Goal: Task Accomplishment & Management: Use online tool/utility

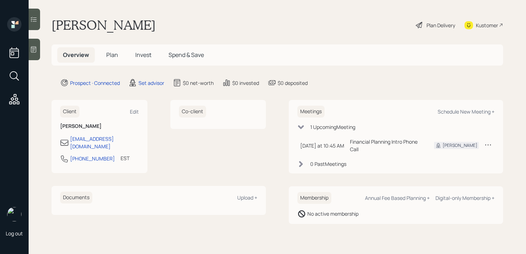
click at [35, 54] on div at bounding box center [34, 49] width 11 height 21
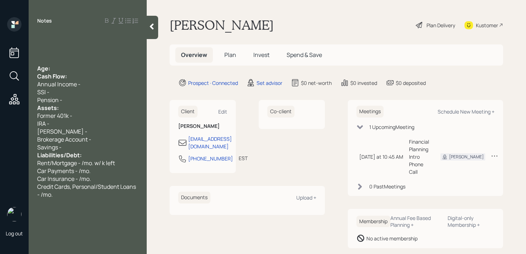
click at [54, 52] on div at bounding box center [87, 53] width 101 height 8
click at [40, 68] on span "Age:" at bounding box center [43, 68] width 13 height 8
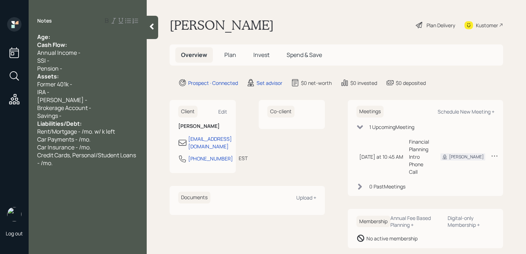
click at [68, 32] on div "Notes Age: Cash Flow: Annual Income - SSI - Pension - Assets: Former 401k - IRA…" at bounding box center [88, 131] width 118 height 228
click at [66, 40] on div "Age:" at bounding box center [87, 37] width 101 height 8
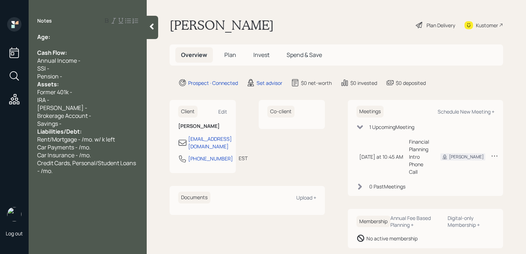
click at [69, 75] on div "Pension -" at bounding box center [87, 76] width 101 height 8
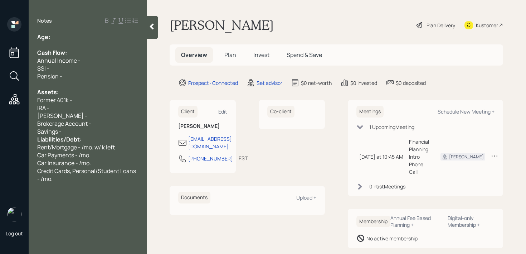
click at [76, 135] on div "Savings -" at bounding box center [87, 131] width 101 height 8
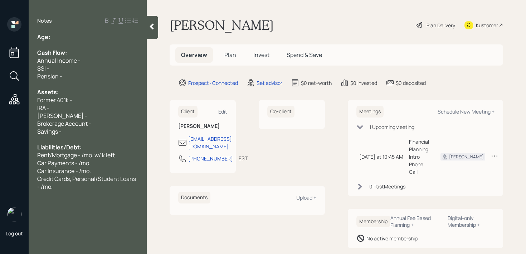
click at [82, 40] on div "Age:" at bounding box center [87, 37] width 101 height 8
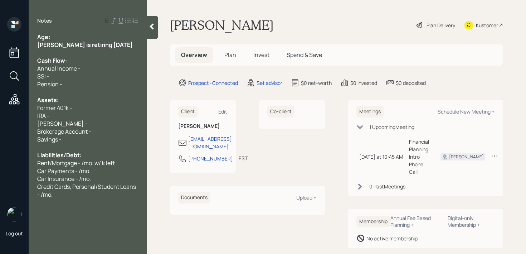
click at [68, 31] on div "Notes Age: [PERSON_NAME] is retiring [DATE] Cash Flow: Annual Income - SSI - Pe…" at bounding box center [88, 131] width 118 height 228
click at [68, 36] on div "Age:" at bounding box center [87, 37] width 101 height 8
drag, startPoint x: 132, startPoint y: 45, endPoint x: 11, endPoint y: 45, distance: 120.5
click at [11, 45] on div "Log out Notes Age: [PERSON_NAME] is retiring [DATE] Cash Flow: Annual Income - …" at bounding box center [263, 127] width 526 height 254
click at [60, 39] on div "Age:" at bounding box center [87, 37] width 101 height 8
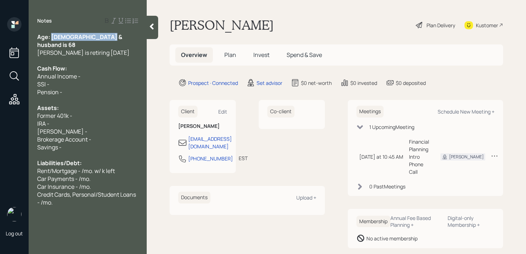
drag, startPoint x: 109, startPoint y: 36, endPoint x: 52, endPoint y: 37, distance: 56.9
click at [52, 37] on div "Age: [DEMOGRAPHIC_DATA] & husband is 68" at bounding box center [87, 41] width 101 height 16
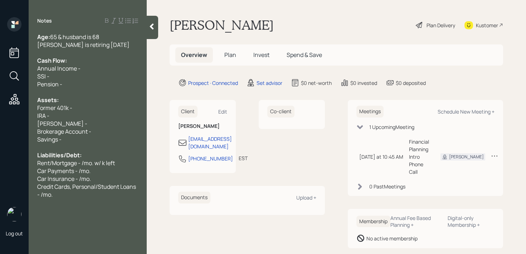
click at [83, 94] on div at bounding box center [87, 92] width 101 height 8
click at [86, 85] on div "Pension -" at bounding box center [87, 84] width 101 height 8
click at [84, 104] on div "Former 401k -" at bounding box center [87, 108] width 101 height 8
click at [85, 115] on div "IRA -" at bounding box center [87, 116] width 101 height 8
click at [83, 123] on div "[PERSON_NAME] -" at bounding box center [87, 123] width 101 height 8
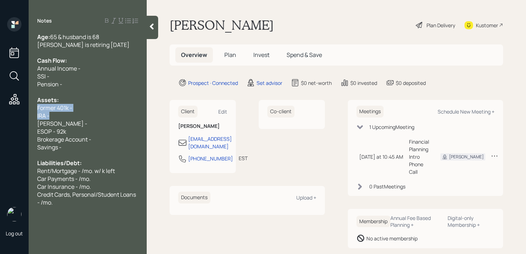
drag, startPoint x: 83, startPoint y: 119, endPoint x: 31, endPoint y: 105, distance: 53.9
click at [31, 105] on div "Age: [DEMOGRAPHIC_DATA] & husband is 68 [PERSON_NAME] is retiring [DATE] Cash F…" at bounding box center [88, 119] width 118 height 173
drag, startPoint x: 68, startPoint y: 126, endPoint x: 37, endPoint y: 107, distance: 35.6
click at [37, 107] on div "Age: [DEMOGRAPHIC_DATA] & husband is 68 [PERSON_NAME] is retiring [DATE] Cash F…" at bounding box center [87, 119] width 101 height 173
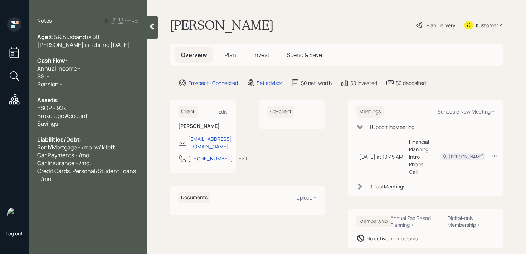
click at [106, 68] on div "Annual Income -" at bounding box center [87, 68] width 101 height 8
click at [106, 77] on div "SSI -" at bounding box center [87, 76] width 101 height 8
click at [104, 84] on div "Pension -" at bounding box center [87, 84] width 101 height 8
click at [64, 78] on div "SSI - /mo," at bounding box center [87, 76] width 101 height 8
click at [52, 75] on span "SSI - /mo." at bounding box center [49, 76] width 25 height 8
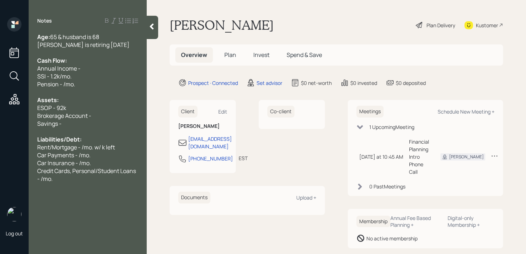
click at [64, 85] on span "Pension - /mo." at bounding box center [56, 84] width 38 height 8
drag, startPoint x: 97, startPoint y: 114, endPoint x: 0, endPoint y: 115, distance: 97.3
click at [0, 115] on div "Log out Notes Age: [DEMOGRAPHIC_DATA] & husband is 68 [PERSON_NAME] is retiring…" at bounding box center [263, 127] width 526 height 254
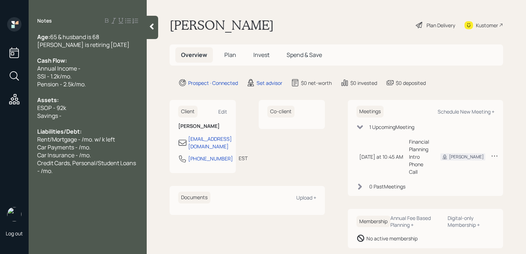
click at [87, 117] on div "Savings -" at bounding box center [87, 116] width 101 height 8
click at [116, 104] on div "[PERSON_NAME]'s ESOP - 92k" at bounding box center [87, 108] width 101 height 8
click at [105, 121] on div at bounding box center [87, 123] width 101 height 8
click at [105, 118] on div "Savings - k" at bounding box center [87, 116] width 101 height 8
click at [90, 186] on div "Notes Age: [DEMOGRAPHIC_DATA] & husband is 68 [PERSON_NAME] is retiring [DATE] …" at bounding box center [88, 131] width 118 height 228
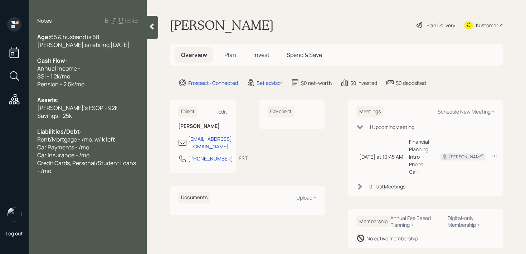
click at [103, 167] on div "Credit Cards, Personal/Student Loans - /mo." at bounding box center [87, 167] width 101 height 16
click at [104, 147] on div "Car Payments - /mo." at bounding box center [87, 147] width 101 height 8
drag, startPoint x: 51, startPoint y: 142, endPoint x: 3, endPoint y: 142, distance: 48.3
click at [3, 142] on div "Log out Notes Age: [DEMOGRAPHIC_DATA] & husband is 68 [PERSON_NAME] is retiring…" at bounding box center [263, 127] width 526 height 254
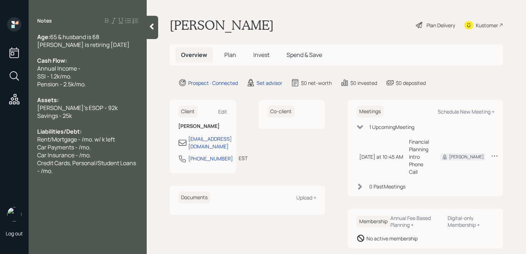
click at [84, 137] on span "Rent/Mortgage - /mo. w/ k left" at bounding box center [76, 139] width 78 height 8
click at [78, 136] on span "Rent/Mortgage - 600/mo. w/ k left" at bounding box center [81, 139] width 88 height 8
drag, startPoint x: 127, startPoint y: 138, endPoint x: 80, endPoint y: 138, distance: 46.8
click at [80, 138] on div "Rent - 600/mo. w/ k left" at bounding box center [87, 139] width 101 height 8
click at [78, 150] on span "Car Payments - /mo." at bounding box center [63, 147] width 53 height 8
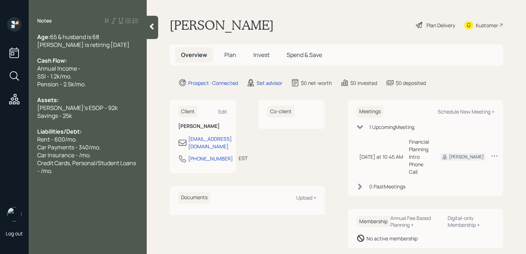
click at [79, 156] on span "Car Insurance - /mo." at bounding box center [64, 155] width 54 height 8
drag, startPoint x: 50, startPoint y: 141, endPoint x: 0, endPoint y: 141, distance: 50.4
click at [0, 141] on div "Log out Notes Age: [DEMOGRAPHIC_DATA] & husband is 68 [PERSON_NAME] is retiring…" at bounding box center [263, 127] width 526 height 254
drag, startPoint x: 68, startPoint y: 175, endPoint x: 33, endPoint y: 167, distance: 36.0
click at [33, 167] on div "Notes Age: [DEMOGRAPHIC_DATA] & husband is 68 [PERSON_NAME] is retiring [DATE] …" at bounding box center [88, 131] width 118 height 228
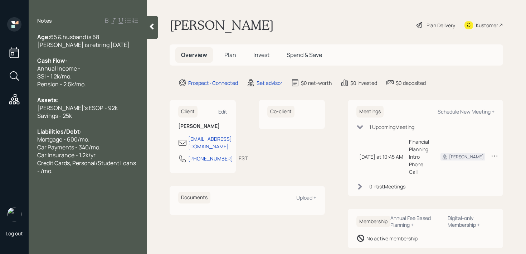
click at [50, 167] on span "Credit Cards, Personal/Student Loans - /mo." at bounding box center [87, 167] width 100 height 16
drag, startPoint x: 53, startPoint y: 169, endPoint x: 33, endPoint y: 162, distance: 21.3
click at [33, 162] on div "Age: [DEMOGRAPHIC_DATA] & husband is 68 [PERSON_NAME] is retiring [DATE] Cash F…" at bounding box center [88, 104] width 118 height 142
click at [131, 67] on div "Annual Income -" at bounding box center [87, 68] width 101 height 8
click at [109, 156] on div "Car Insurance - 1.2k/yr" at bounding box center [87, 155] width 101 height 8
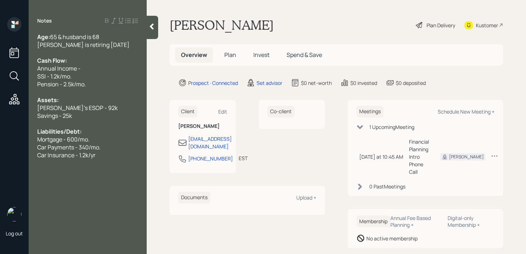
click at [493, 27] on div "Kustomer" at bounding box center [487, 25] width 22 height 8
click at [113, 159] on div at bounding box center [87, 163] width 101 height 8
click at [478, 113] on div "Schedule New Meeting +" at bounding box center [465, 111] width 57 height 7
select select "round-[PERSON_NAME]"
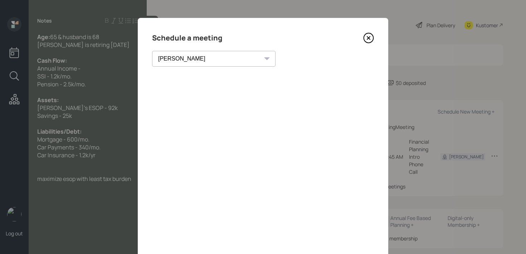
click at [369, 36] on icon at bounding box center [368, 37] width 3 height 3
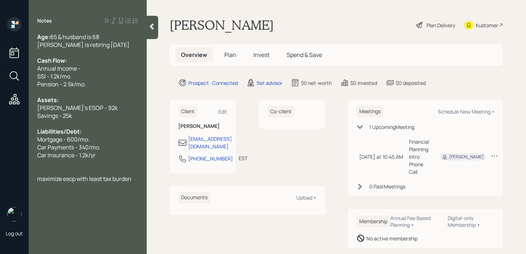
click at [93, 168] on div at bounding box center [87, 171] width 101 height 8
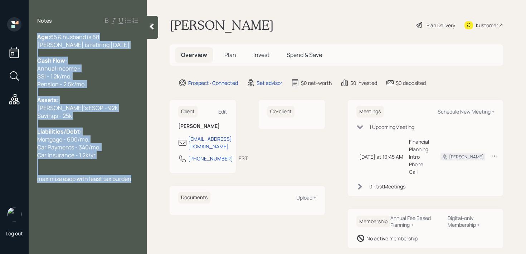
drag, startPoint x: 133, startPoint y: 178, endPoint x: 19, endPoint y: 28, distance: 188.6
click at [19, 28] on div "Log out Notes Age: [DEMOGRAPHIC_DATA] & husband is 68 [PERSON_NAME] is retiring…" at bounding box center [263, 127] width 526 height 254
copy div "Age: [DEMOGRAPHIC_DATA] & husband is 68 [PERSON_NAME] is retiring [DATE] Cash F…"
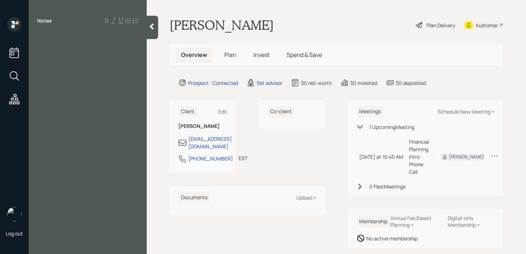
click at [485, 25] on div "Kustomer" at bounding box center [487, 25] width 22 height 8
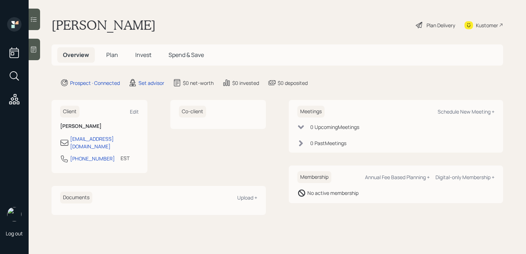
click at [33, 52] on icon at bounding box center [33, 49] width 7 height 7
